Goal: Information Seeking & Learning: Learn about a topic

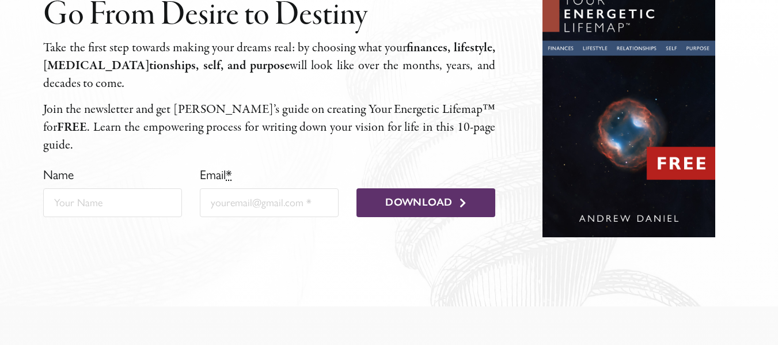
scroll to position [453, 0]
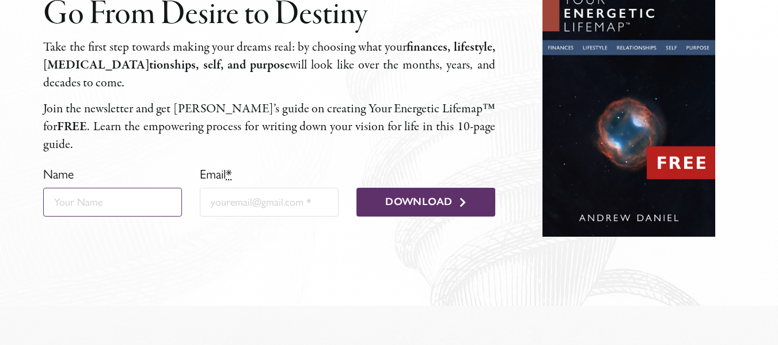
click at [166, 195] on input "Name" at bounding box center [112, 202] width 139 height 29
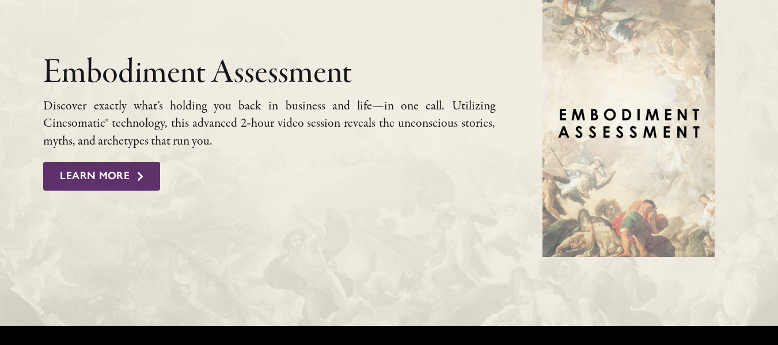
scroll to position [1214, 0]
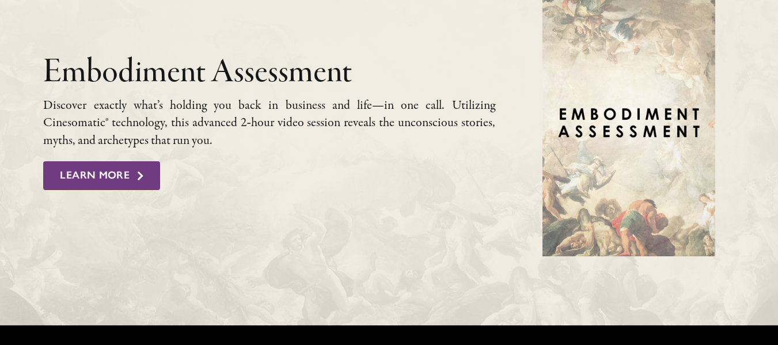
click at [153, 179] on link "Learn More" at bounding box center [101, 175] width 117 height 29
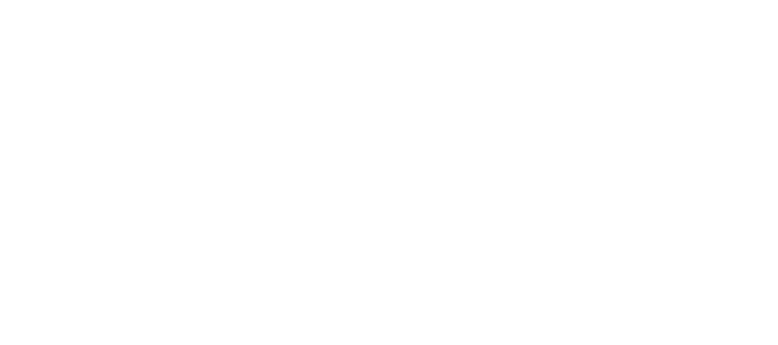
scroll to position [769, 0]
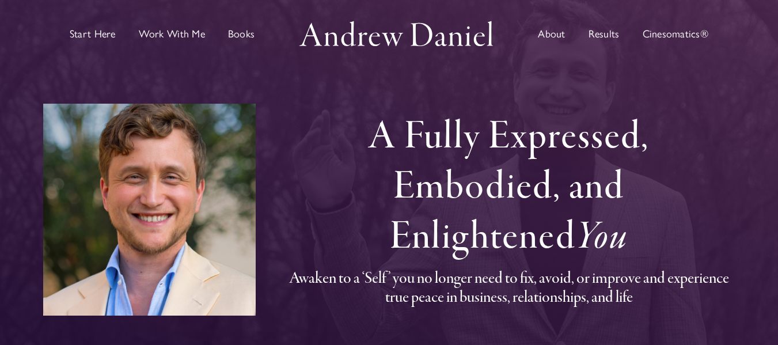
click at [557, 36] on span "About" at bounding box center [551, 34] width 27 height 10
